Goal: Task Accomplishment & Management: Complete application form

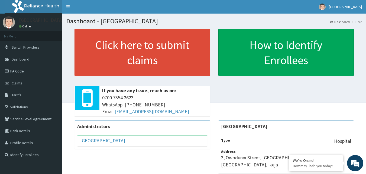
click at [38, 70] on link "PA Code" at bounding box center [31, 71] width 62 height 12
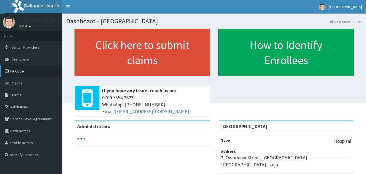
click at [26, 70] on link "PA Code" at bounding box center [31, 71] width 62 height 12
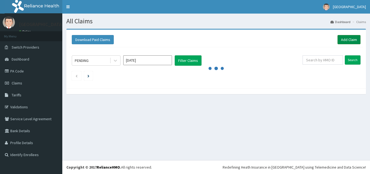
click at [345, 40] on link "Add Claim" at bounding box center [348, 39] width 23 height 9
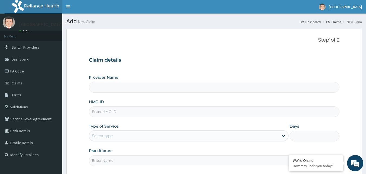
click at [136, 114] on input "HMO ID" at bounding box center [214, 111] width 251 height 11
type input "E"
type input "[GEOGRAPHIC_DATA]"
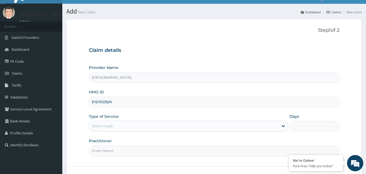
scroll to position [27, 0]
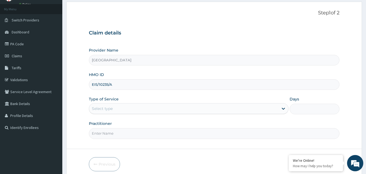
type input "EIS/10235/A"
click at [134, 110] on div "Select type" at bounding box center [183, 108] width 189 height 9
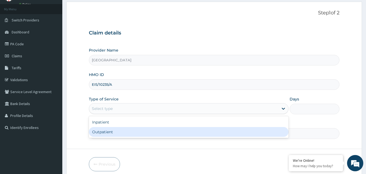
click at [123, 129] on div "Outpatient" at bounding box center [188, 132] width 199 height 10
type input "1"
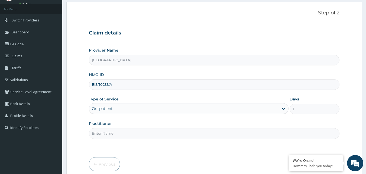
scroll to position [0, 0]
click at [123, 129] on input "Practitioner" at bounding box center [214, 133] width 251 height 11
click at [113, 128] on input "Practitioner" at bounding box center [214, 133] width 251 height 11
type input "DR CALEB"
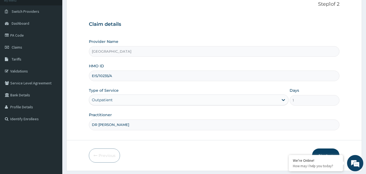
scroll to position [51, 0]
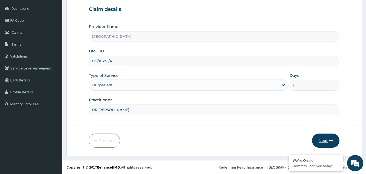
click at [322, 140] on button "Next" at bounding box center [325, 140] width 27 height 14
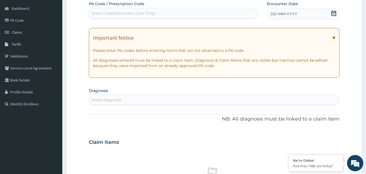
click at [237, 11] on div "Enter Code(Secondary Care Only)" at bounding box center [173, 13] width 169 height 9
type input "PA/028A7F"
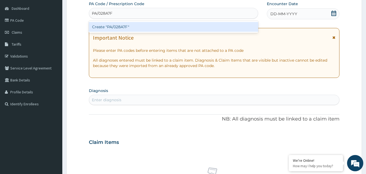
click at [228, 24] on div "Create "PA/028A7F"" at bounding box center [173, 27] width 169 height 10
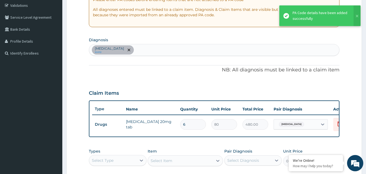
scroll to position [111, 0]
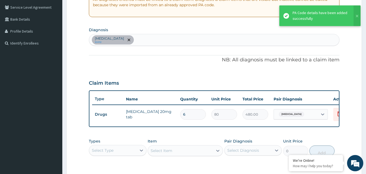
click at [185, 42] on div "Acute gastritis query" at bounding box center [214, 39] width 250 height 11
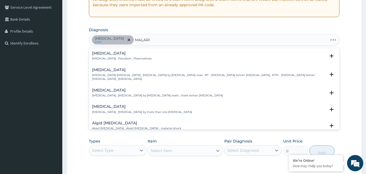
type input "MALARIA"
click at [118, 55] on h4 "Malaria" at bounding box center [122, 53] width 60 height 4
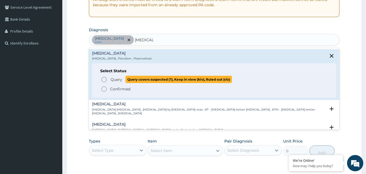
click at [120, 80] on span "Query" at bounding box center [116, 79] width 12 height 5
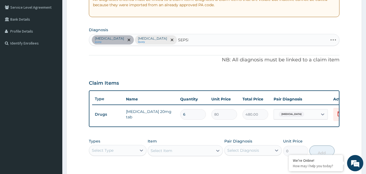
type input "SEPSIS"
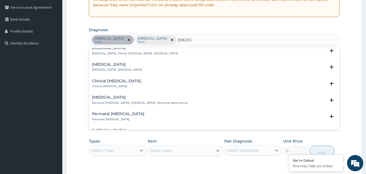
scroll to position [54, 0]
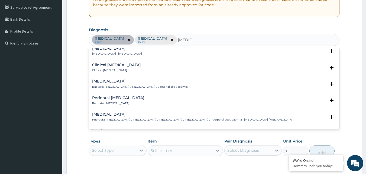
click at [110, 81] on h4 "Bacterial sepsis" at bounding box center [140, 81] width 96 height 4
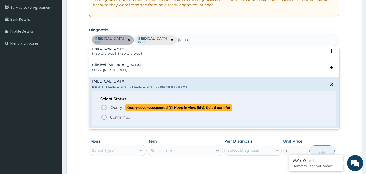
click at [108, 108] on span "Query Query covers suspected (?), Keep in view (kiv), Ruled out (r/o)" at bounding box center [214, 107] width 227 height 7
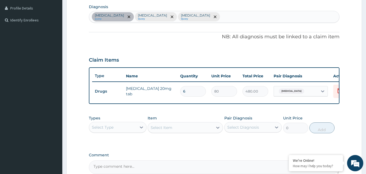
scroll to position [165, 0]
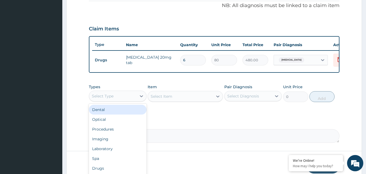
click at [126, 97] on div "Select Type" at bounding box center [112, 95] width 47 height 9
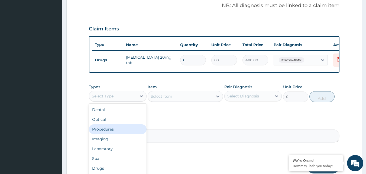
click at [120, 131] on div "Procedures" at bounding box center [118, 129] width 58 height 10
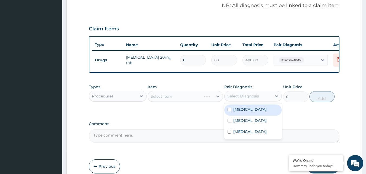
click at [258, 96] on div "Select Diagnosis" at bounding box center [247, 95] width 47 height 9
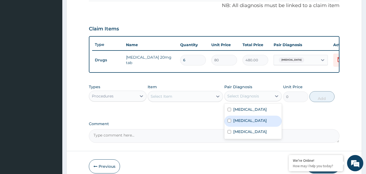
drag, startPoint x: 241, startPoint y: 125, endPoint x: 220, endPoint y: 107, distance: 27.4
click at [240, 123] on label "Malaria" at bounding box center [250, 119] width 34 height 5
checkbox input "true"
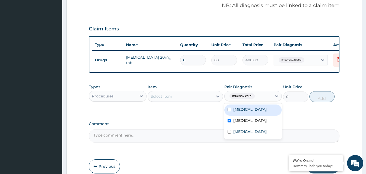
click at [198, 100] on div "Select Item" at bounding box center [180, 96] width 65 height 9
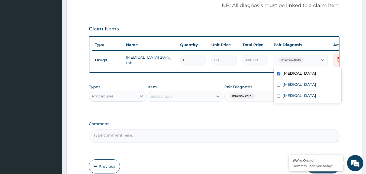
click at [299, 60] on span "Acute gastritis" at bounding box center [291, 59] width 25 height 5
click at [283, 88] on div "Malaria" at bounding box center [307, 84] width 68 height 11
checkbox input "true"
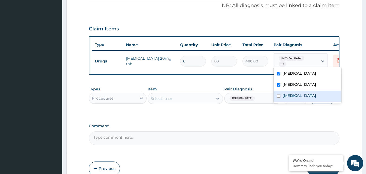
drag, startPoint x: 283, startPoint y: 94, endPoint x: 262, endPoint y: 94, distance: 21.4
click at [283, 94] on label "Bacterial sepsis" at bounding box center [299, 95] width 34 height 5
checkbox input "true"
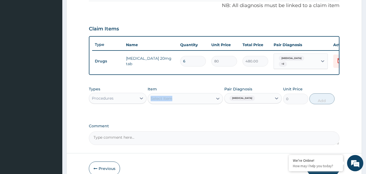
click at [186, 97] on div "Item Select Item" at bounding box center [185, 95] width 75 height 18
click at [186, 98] on div "Select Item" at bounding box center [180, 98] width 65 height 9
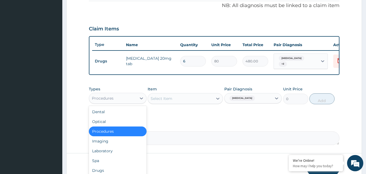
click at [136, 97] on div "Procedures" at bounding box center [112, 98] width 47 height 9
click at [125, 150] on div "Laboratory" at bounding box center [118, 151] width 58 height 10
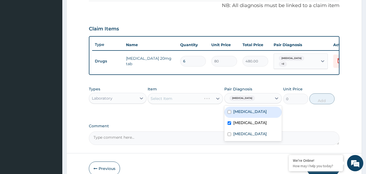
click at [249, 99] on div "Malaria" at bounding box center [247, 97] width 47 height 9
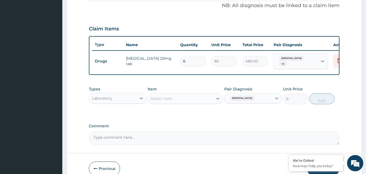
click at [204, 94] on div "Item Select Item" at bounding box center [185, 95] width 75 height 18
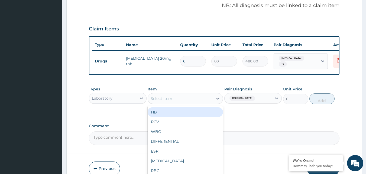
click at [186, 98] on div "Select Item" at bounding box center [180, 98] width 65 height 9
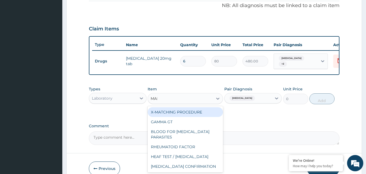
type input "MALA"
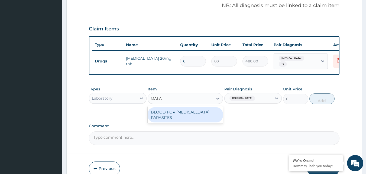
click at [205, 116] on div "BLOOD FOR MALARIA PARASITES" at bounding box center [185, 114] width 75 height 15
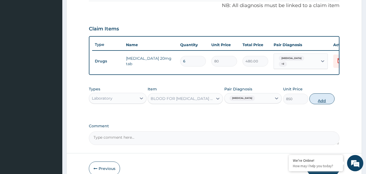
click at [330, 99] on button "Add" at bounding box center [321, 98] width 25 height 11
type input "0"
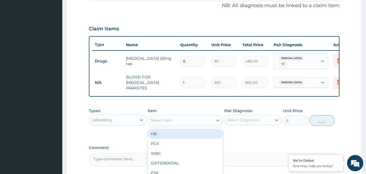
click at [181, 116] on div "Select Item" at bounding box center [180, 120] width 65 height 9
type input "FULL"
click at [197, 132] on div "FULL BLOOD COUNT" at bounding box center [185, 134] width 75 height 10
type input "2125"
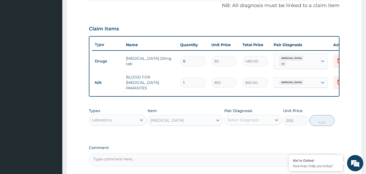
click at [244, 122] on div "Select Diagnosis" at bounding box center [247, 119] width 47 height 9
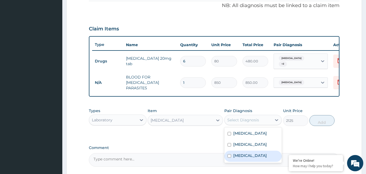
click at [241, 153] on label "Bacterial sepsis" at bounding box center [250, 154] width 34 height 5
checkbox input "true"
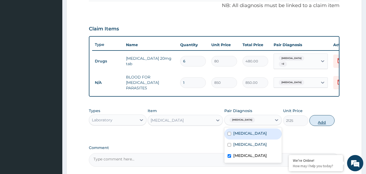
click at [322, 121] on button "Add" at bounding box center [321, 120] width 25 height 11
type input "0"
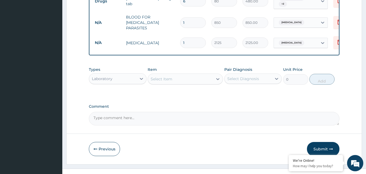
scroll to position [233, 0]
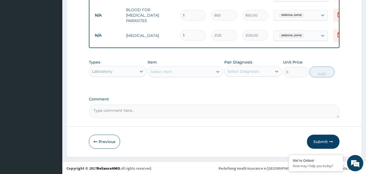
click at [133, 69] on div "Laboratory" at bounding box center [112, 71] width 47 height 9
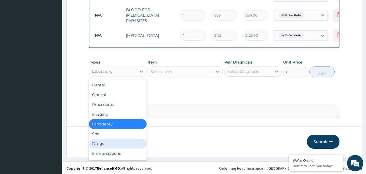
scroll to position [18, 0]
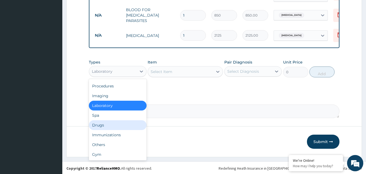
click at [122, 121] on div "Drugs" at bounding box center [118, 125] width 58 height 10
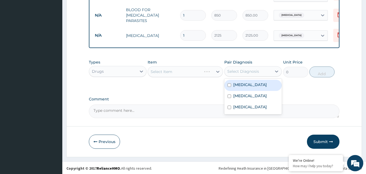
click at [259, 69] on div "Select Diagnosis" at bounding box center [247, 71] width 47 height 9
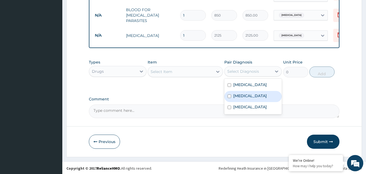
drag, startPoint x: 237, startPoint y: 93, endPoint x: 205, endPoint y: 74, distance: 36.9
click at [237, 93] on label "Malaria" at bounding box center [250, 95] width 34 height 5
checkbox input "true"
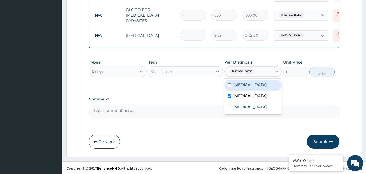
click at [201, 72] on div "Select Item" at bounding box center [180, 71] width 65 height 9
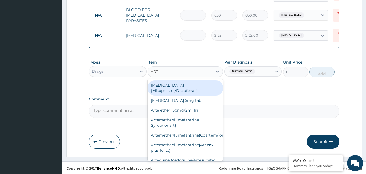
type input "ARTE"
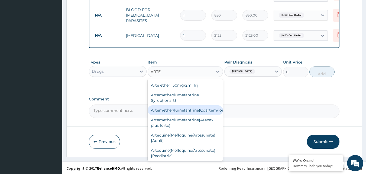
click at [209, 109] on div "Artemether/lumefantrine{Coartem/lonart}" at bounding box center [185, 110] width 75 height 10
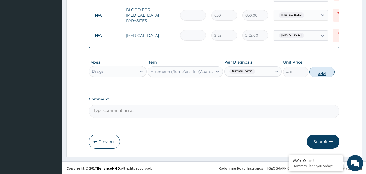
click at [316, 68] on button "Add" at bounding box center [321, 71] width 25 height 11
type input "0"
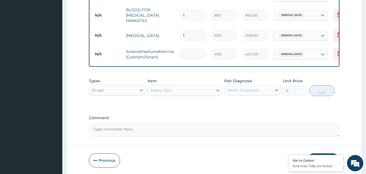
type input "0.00"
type input "6"
type input "2400.00"
type input "6"
click at [164, 86] on div "Select Item" at bounding box center [180, 90] width 65 height 9
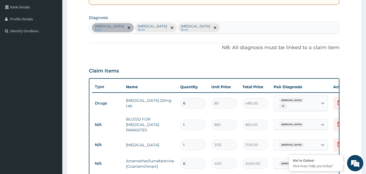
scroll to position [97, 0]
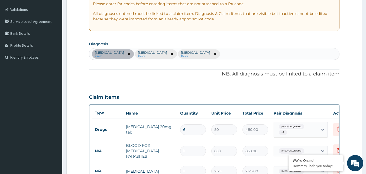
click at [209, 55] on div "Acute gastritis query Malaria Query Bacterial sepsis Query" at bounding box center [214, 53] width 250 height 11
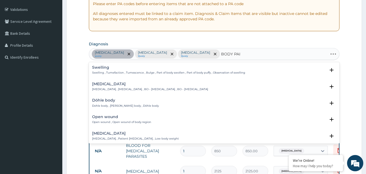
type input "BODY PAIN"
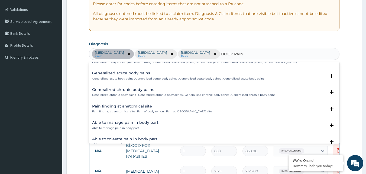
scroll to position [0, 0]
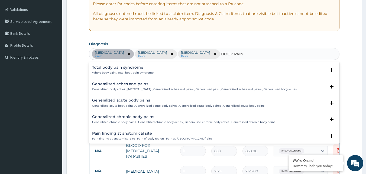
click at [134, 99] on h4 "Generalized acute body pains" at bounding box center [178, 100] width 172 height 4
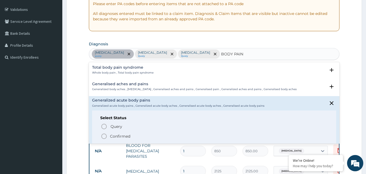
drag, startPoint x: 113, startPoint y: 135, endPoint x: 119, endPoint y: 121, distance: 15.3
click at [113, 135] on p "Confirmed" at bounding box center [120, 135] width 20 height 5
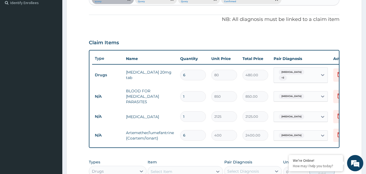
scroll to position [151, 0]
click at [301, 73] on div "Acute gastritis + 2" at bounding box center [294, 75] width 37 height 13
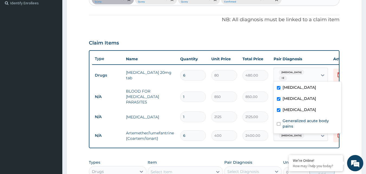
click at [278, 29] on div "PA Code / Prescription Code PA/028A7F Encounter Date 31-07-2025 Important Notic…" at bounding box center [214, 58] width 251 height 317
click at [299, 74] on span "Acute gastritis" at bounding box center [291, 72] width 25 height 5
click at [285, 100] on label "Malaria" at bounding box center [299, 98] width 34 height 5
checkbox input "false"
click at [283, 109] on label "Bacterial sepsis" at bounding box center [299, 109] width 34 height 5
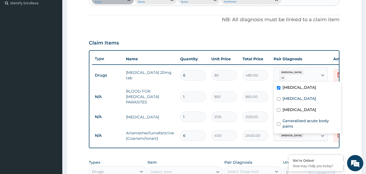
checkbox input "false"
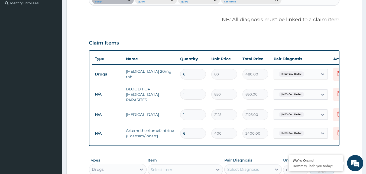
scroll to position [178, 0]
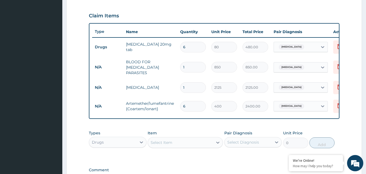
click at [287, 70] on div "Malaria" at bounding box center [296, 67] width 44 height 9
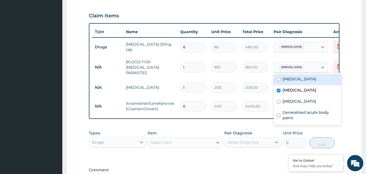
click at [288, 72] on td "option Acute gastritis focused, 1 of 4. 4 results available. Use Up and Down to…" at bounding box center [301, 67] width 60 height 16
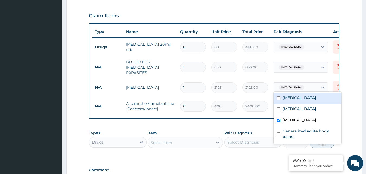
click at [293, 84] on span "Bacterial sepsis" at bounding box center [291, 86] width 25 height 5
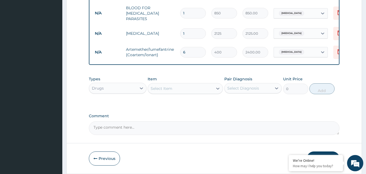
scroll to position [233, 0]
click at [131, 88] on div "Drugs" at bounding box center [112, 87] width 47 height 9
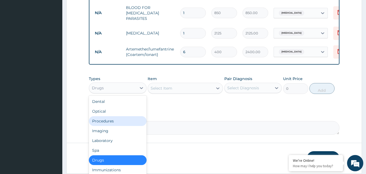
click at [131, 121] on div "Procedures" at bounding box center [118, 121] width 58 height 10
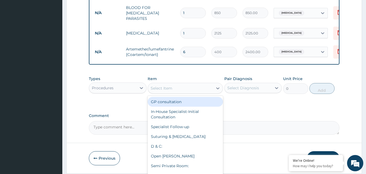
click at [196, 89] on div "Select Item" at bounding box center [180, 88] width 65 height 9
click at [188, 103] on div "GP consultation" at bounding box center [185, 102] width 75 height 10
type input "2550"
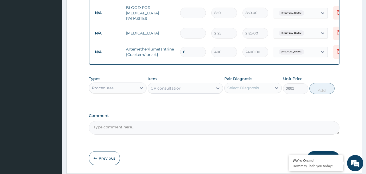
click at [240, 90] on div "Select Diagnosis" at bounding box center [243, 87] width 32 height 5
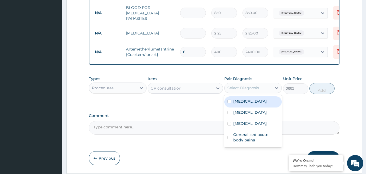
click at [246, 104] on label "Acute gastritis" at bounding box center [250, 100] width 34 height 5
checkbox input "true"
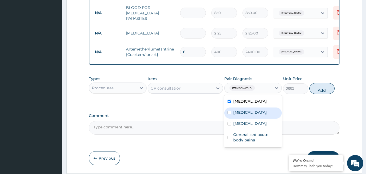
click at [246, 116] on div "Malaria" at bounding box center [253, 112] width 58 height 11
checkbox input "true"
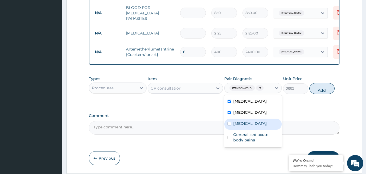
click at [250, 127] on div "Bacterial sepsis" at bounding box center [253, 123] width 58 height 11
checkbox input "true"
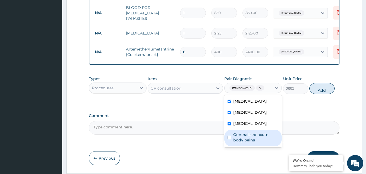
click at [254, 139] on label "Generalized acute body pains" at bounding box center [255, 137] width 45 height 11
checkbox input "true"
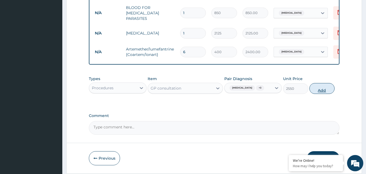
click at [326, 91] on button "Add" at bounding box center [321, 88] width 25 height 11
type input "0"
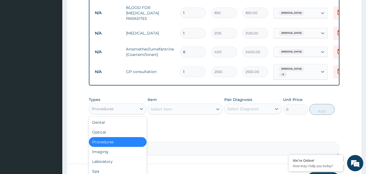
click at [128, 106] on div "Procedures" at bounding box center [112, 108] width 47 height 9
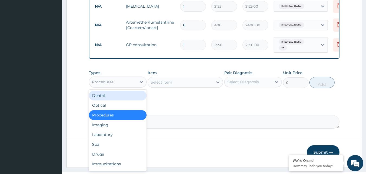
scroll to position [18, 0]
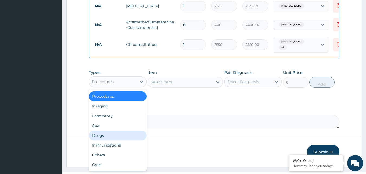
drag, startPoint x: 113, startPoint y: 131, endPoint x: 151, endPoint y: 99, distance: 49.6
click at [113, 131] on div "Drugs" at bounding box center [118, 135] width 58 height 10
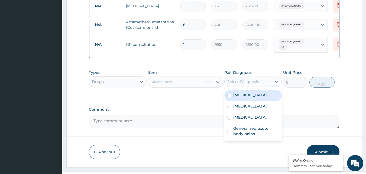
click at [239, 82] on div "Select Diagnosis" at bounding box center [243, 81] width 32 height 5
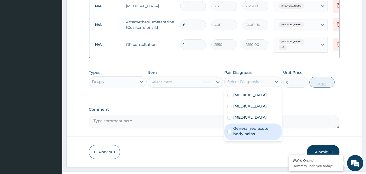
click at [239, 124] on div "Generalized acute body pains" at bounding box center [253, 131] width 58 height 17
checkbox input "true"
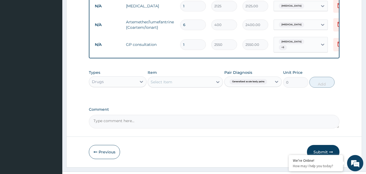
click at [206, 74] on div "Item Select Item" at bounding box center [185, 79] width 75 height 18
click at [203, 80] on div "Select Item" at bounding box center [180, 81] width 65 height 9
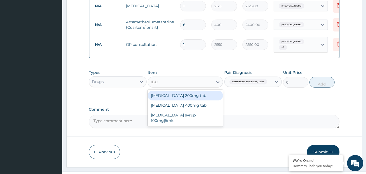
type input "IBUP"
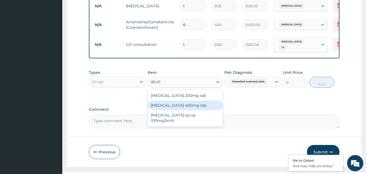
click at [197, 106] on div "Ibuprofen 400mg tab" at bounding box center [185, 105] width 75 height 10
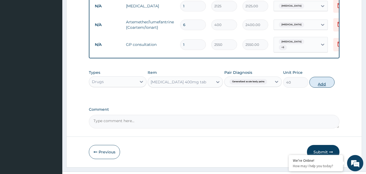
click at [326, 81] on button "Add" at bounding box center [321, 82] width 25 height 11
type input "0"
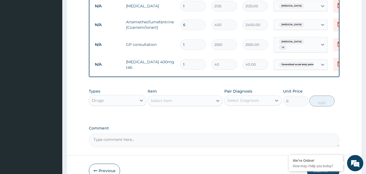
type input "0.00"
type input "9"
type input "360.00"
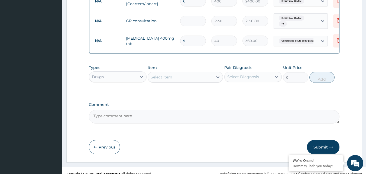
scroll to position [289, 0]
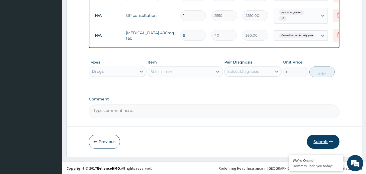
type input "9"
drag, startPoint x: 320, startPoint y: 141, endPoint x: 319, endPoint y: 137, distance: 4.1
click at [320, 141] on button "Submit" at bounding box center [323, 141] width 32 height 14
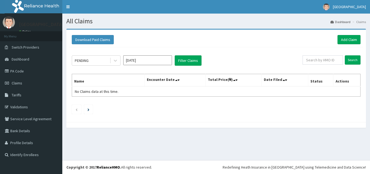
click at [139, 66] on div "PENDING [DATE] Filter Claims Search Name Encounter Date Total Price(₦) Date Fil…" at bounding box center [216, 83] width 294 height 72
click at [148, 60] on input "[DATE]" at bounding box center [147, 60] width 49 height 10
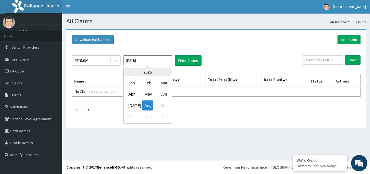
drag, startPoint x: 132, startPoint y: 107, endPoint x: 155, endPoint y: 90, distance: 28.3
click at [132, 106] on div "Jul" at bounding box center [131, 105] width 11 height 10
type input "Jul 2025"
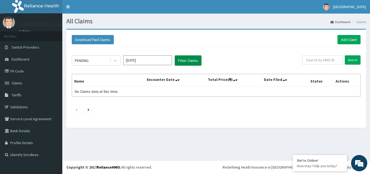
click at [188, 61] on button "Filter Claims" at bounding box center [188, 60] width 27 height 10
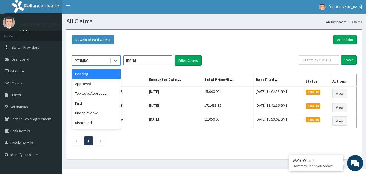
click at [100, 60] on div "PENDING" at bounding box center [91, 60] width 38 height 9
click at [99, 83] on div "Approved" at bounding box center [96, 83] width 49 height 10
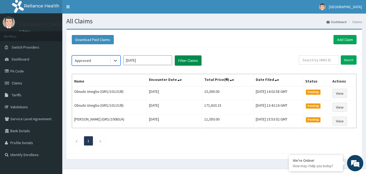
click at [195, 60] on button "Filter Claims" at bounding box center [188, 60] width 27 height 10
